Goal: Information Seeking & Learning: Learn about a topic

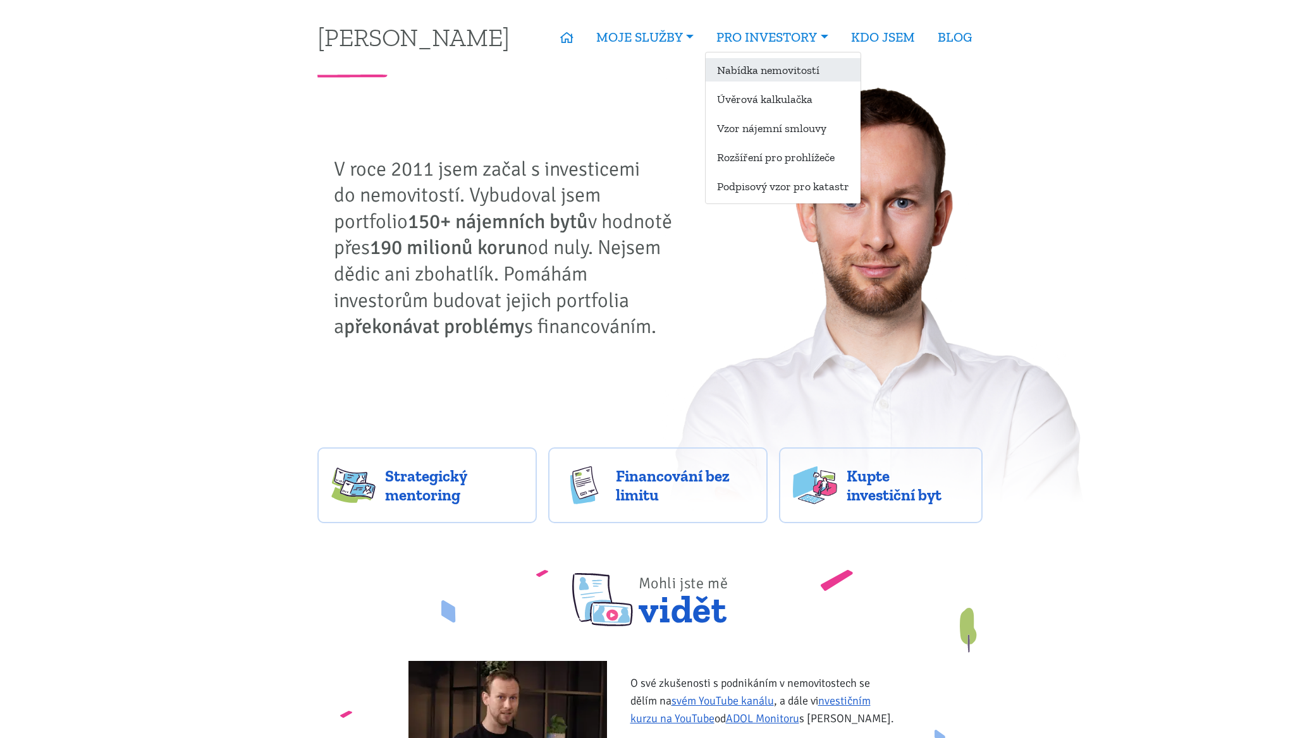
click at [770, 71] on link "Nabídka nemovitostí" at bounding box center [783, 69] width 155 height 23
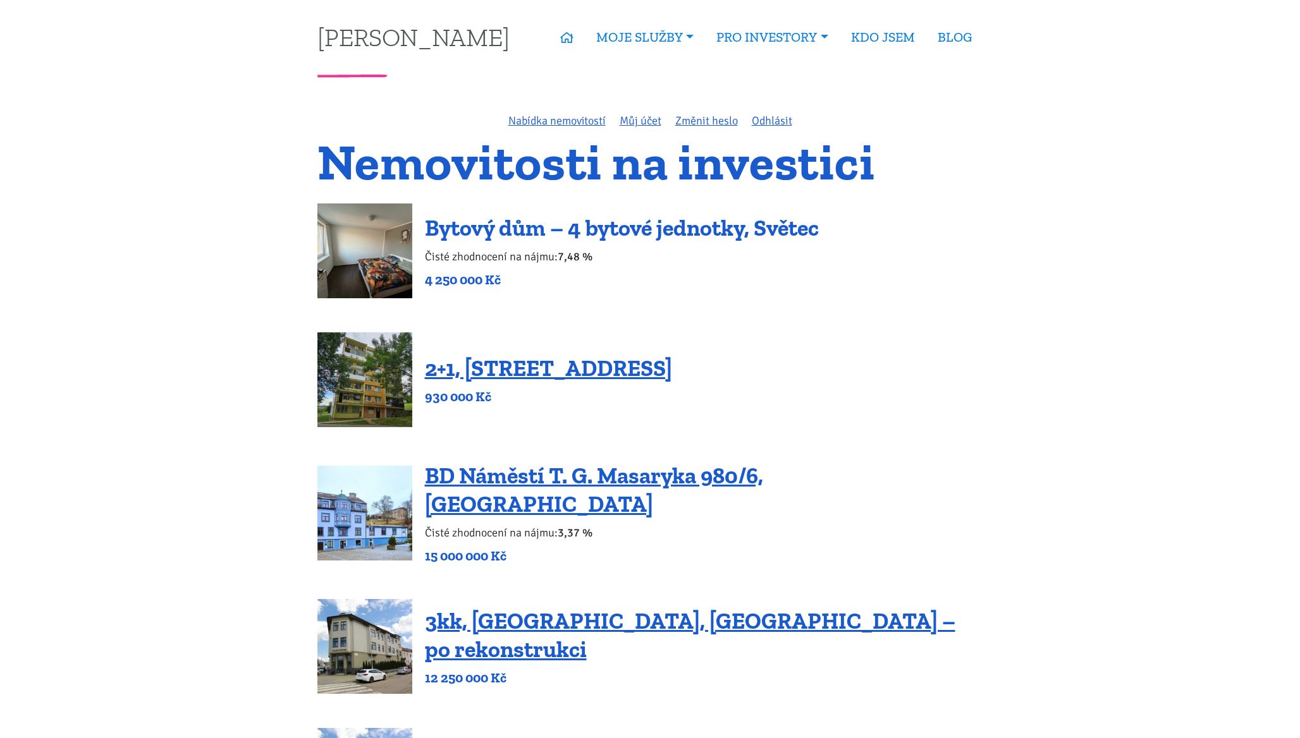
click at [588, 226] on link "Bytový dům – 4 bytové jednotky, Světec" at bounding box center [622, 227] width 394 height 27
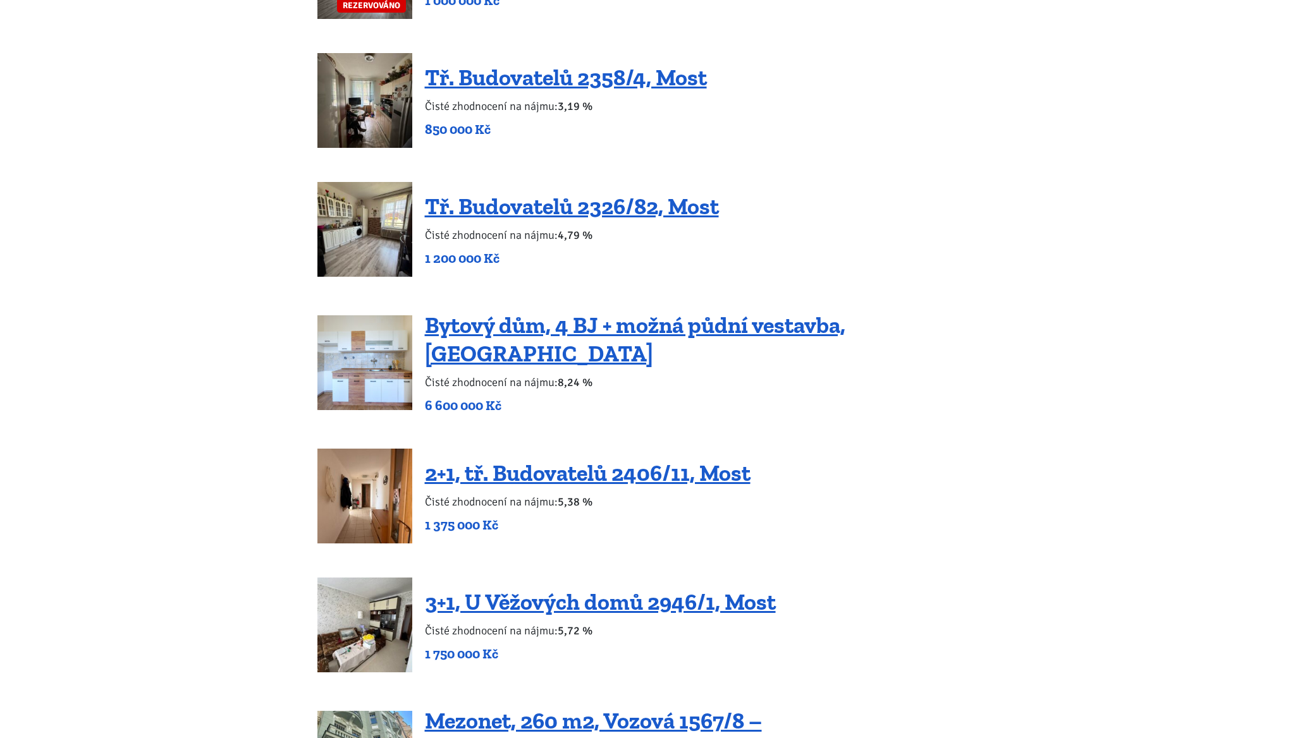
scroll to position [1596, 0]
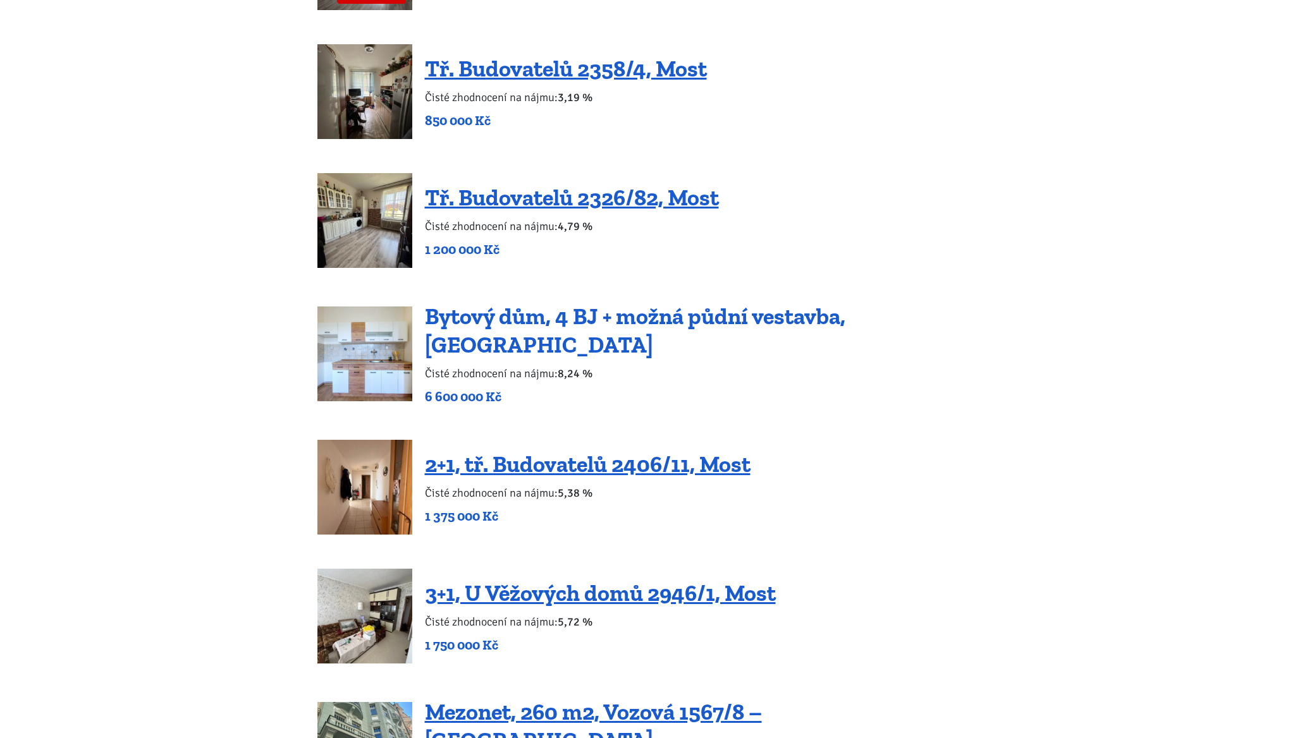
click at [654, 303] on link "Bytový dům, 4 BJ + možná půdní vestavba, Podbořany" at bounding box center [635, 331] width 420 height 56
